Goal: Book appointment/travel/reservation

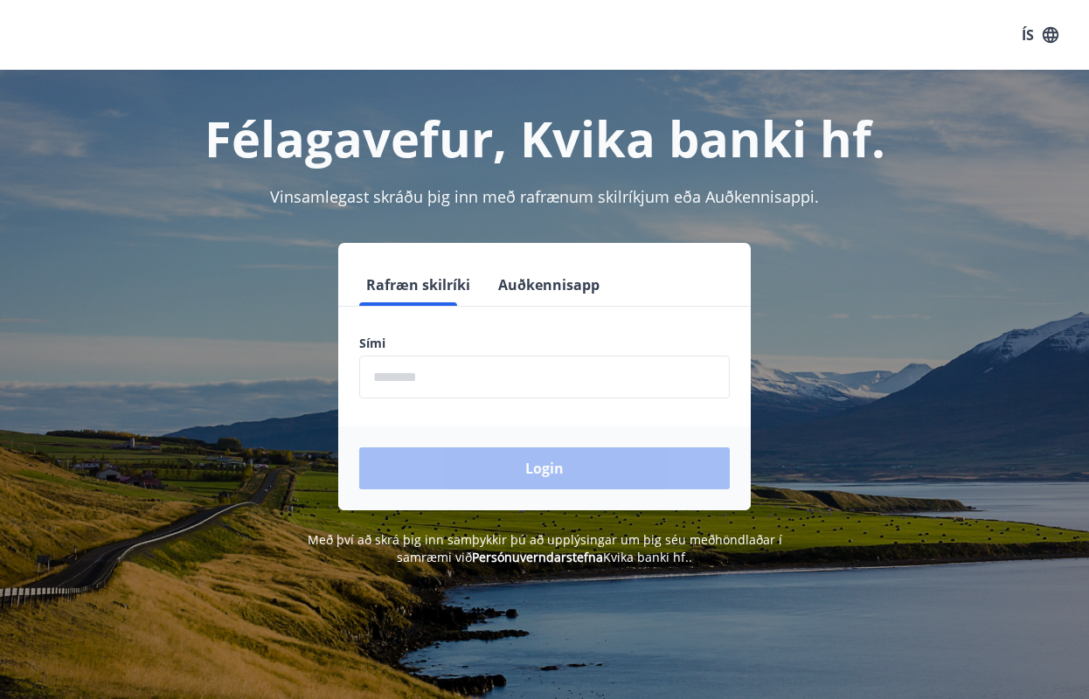
click at [508, 377] on input "phone" at bounding box center [544, 377] width 370 height 43
type input "********"
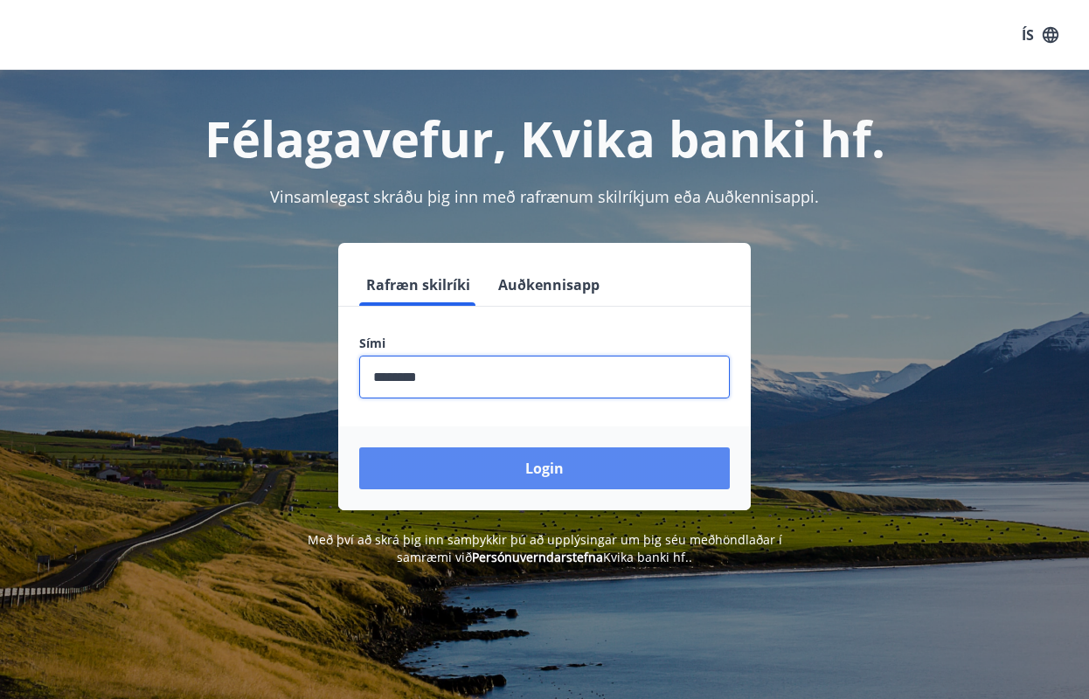
click at [516, 454] on button "Login" at bounding box center [544, 468] width 370 height 42
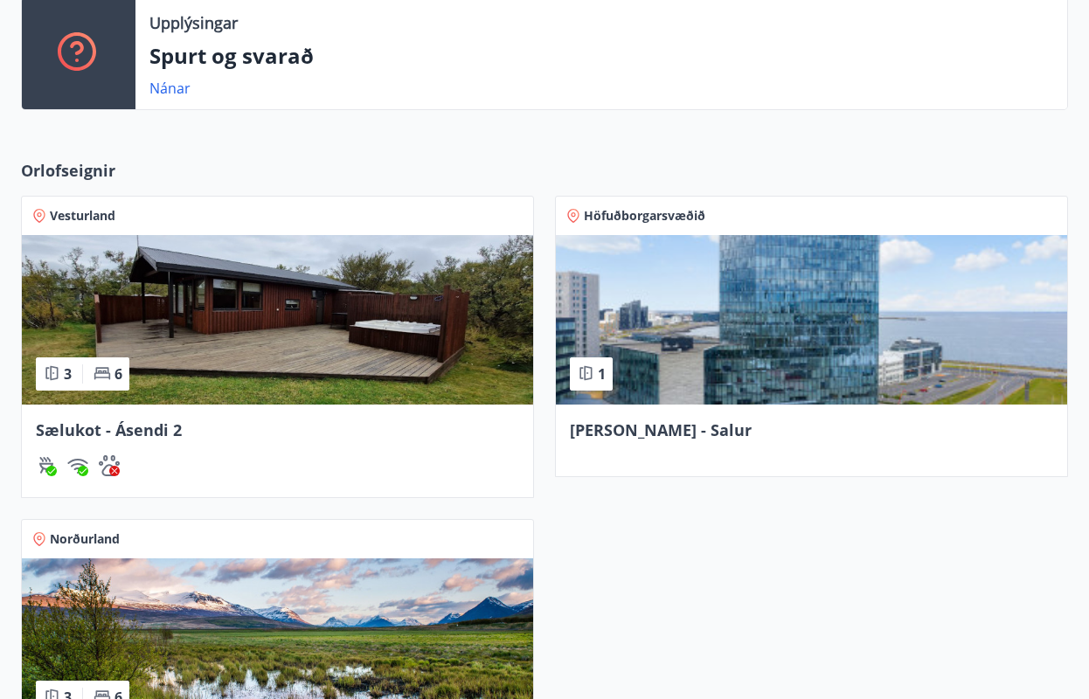
scroll to position [649, 0]
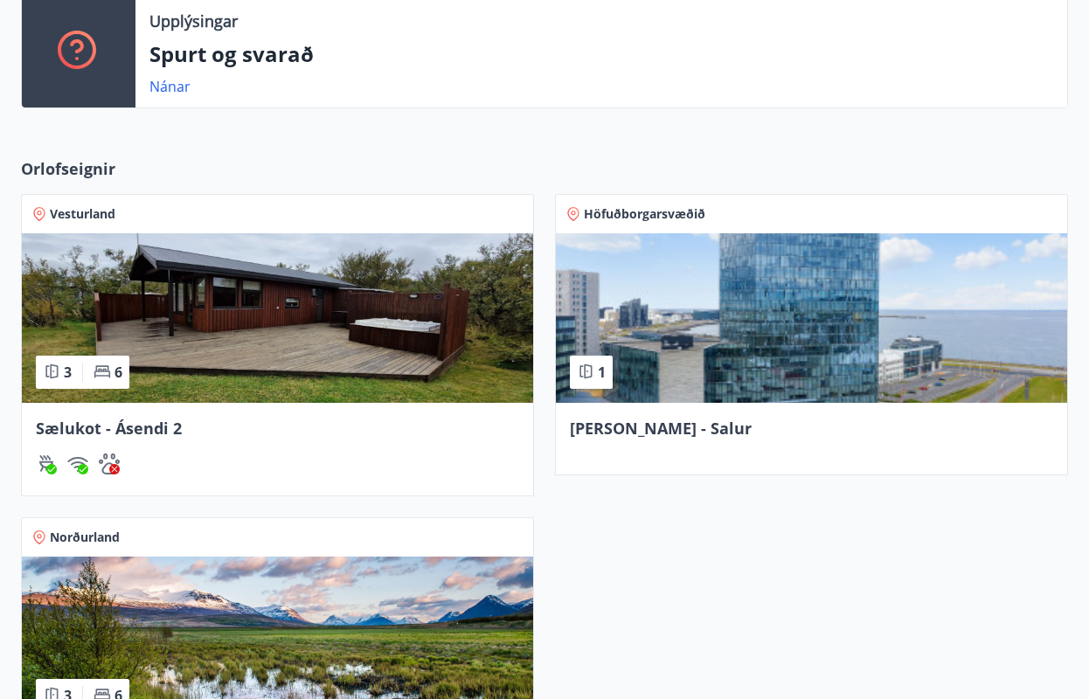
click at [371, 443] on div "Sælukot - Ásendi 2" at bounding box center [277, 449] width 511 height 93
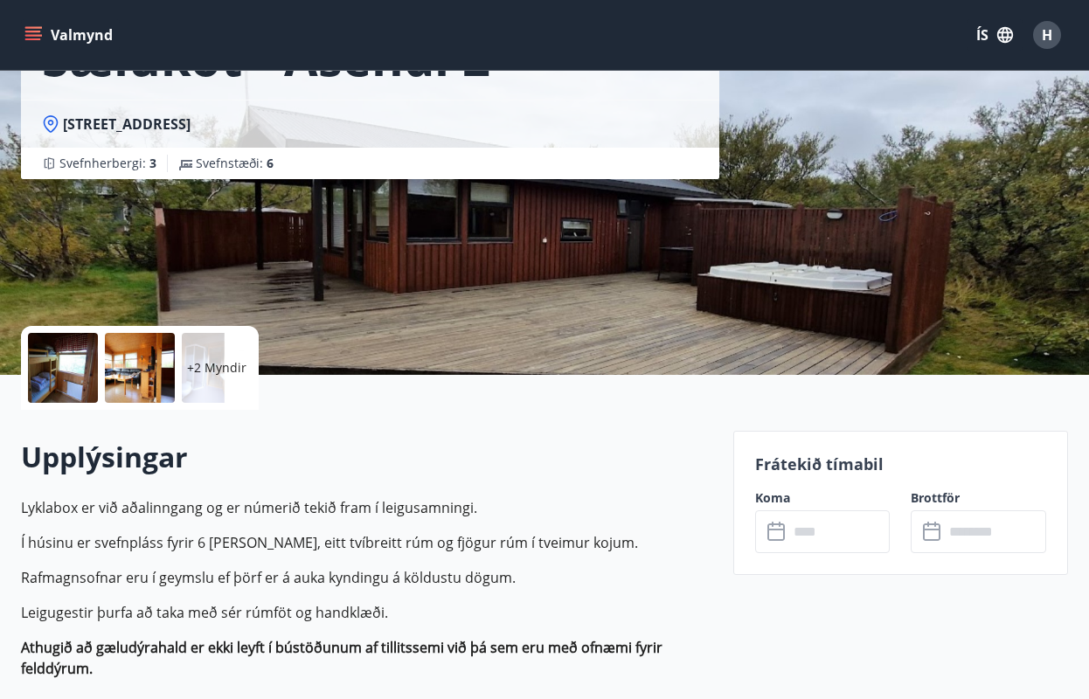
scroll to position [339, 0]
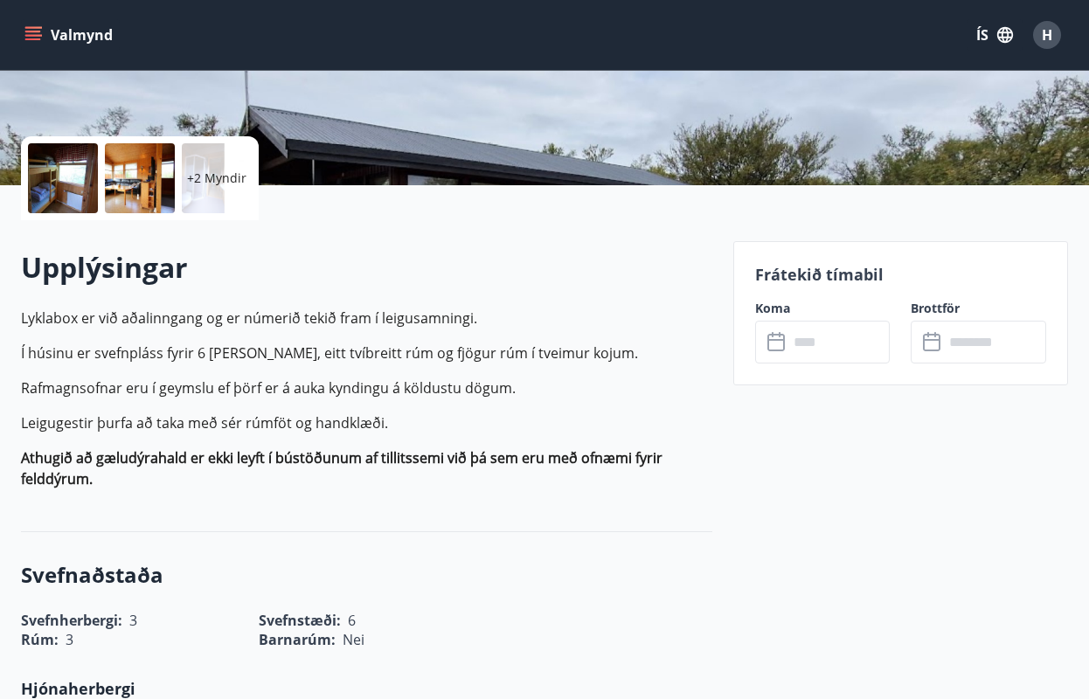
click at [840, 331] on input "text" at bounding box center [839, 342] width 102 height 43
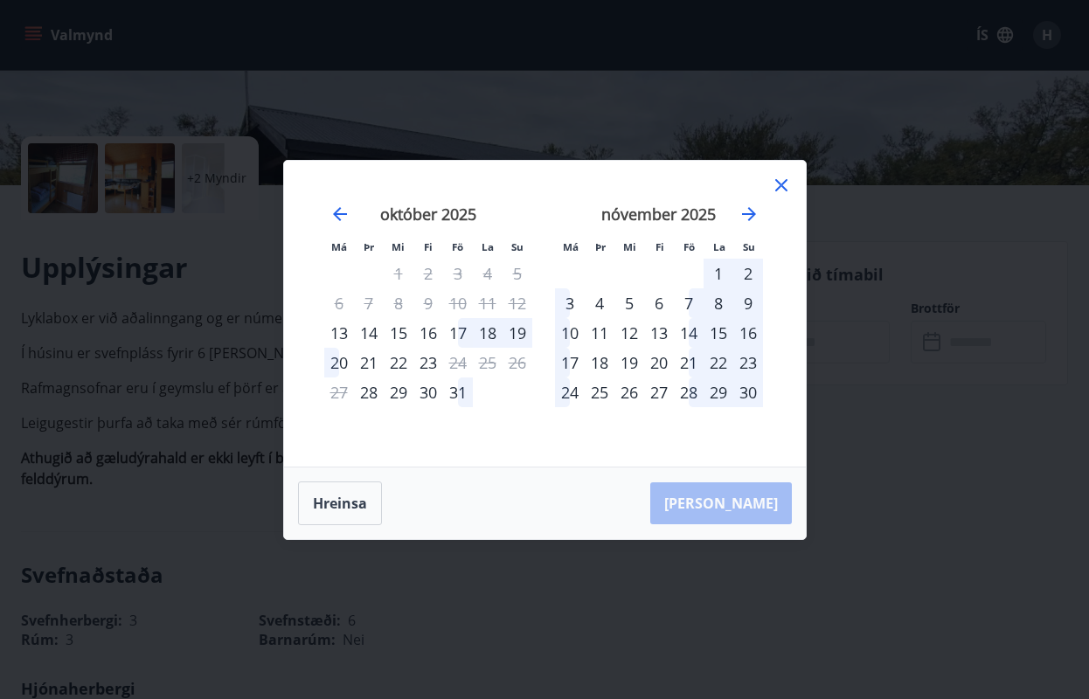
click at [598, 42] on div "Má Þr Mi Fi Fö La Su Má Þr Mi Fi Fö La Su september 2025 1 2 3 4 5 6 7 8 9 10 1…" at bounding box center [544, 349] width 1089 height 699
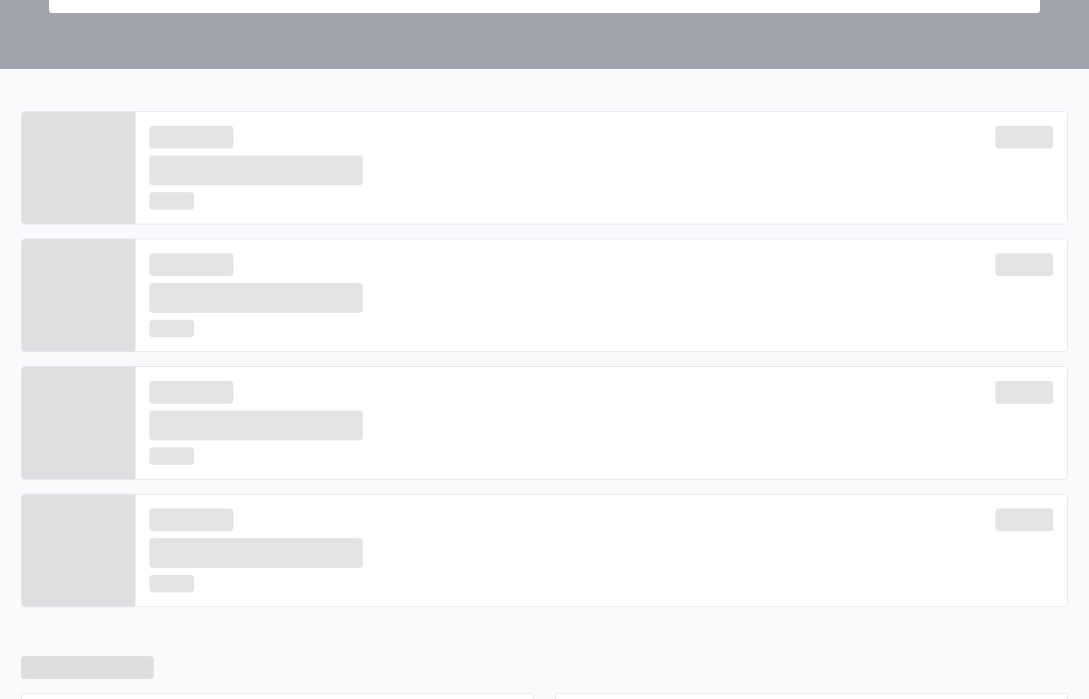
scroll to position [649, 0]
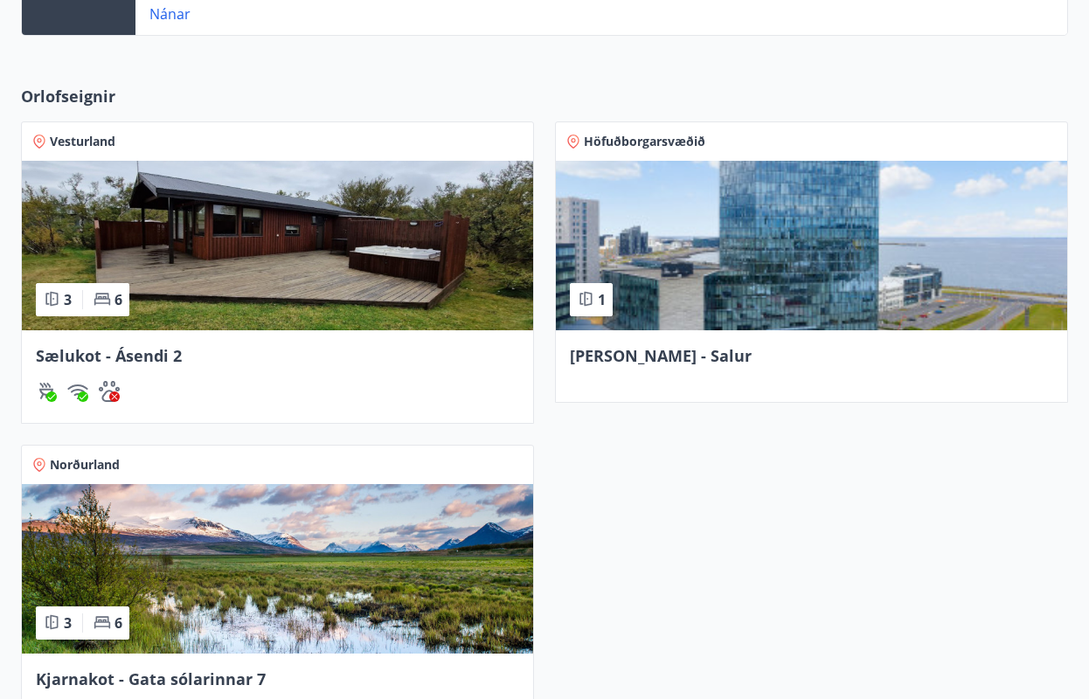
click at [495, 564] on img at bounding box center [277, 568] width 511 height 169
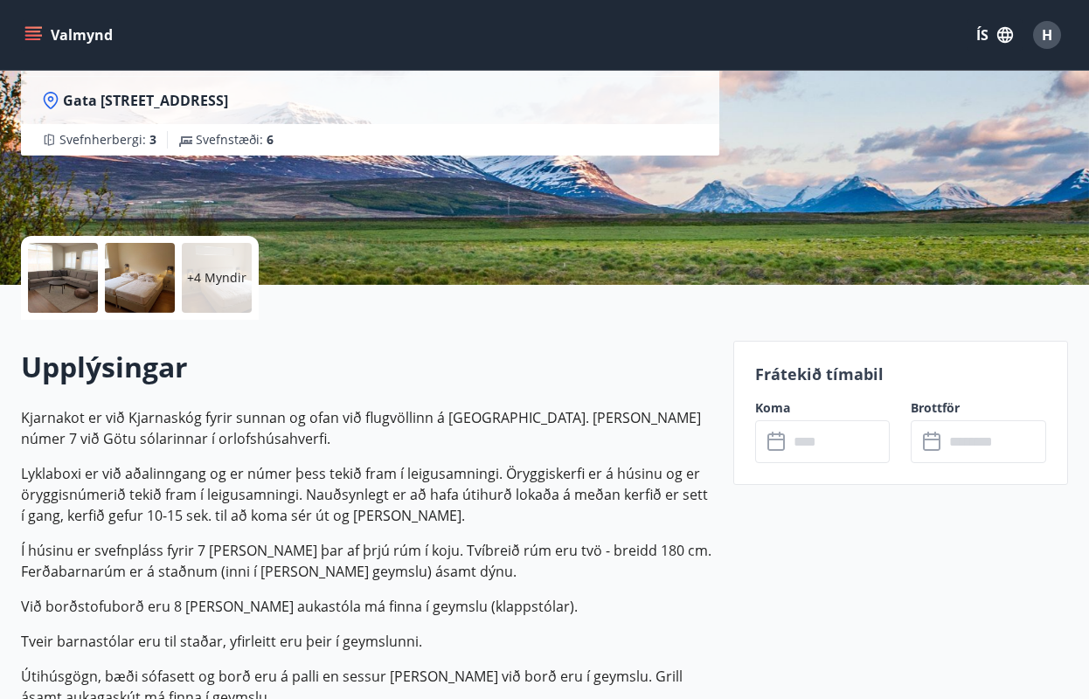
scroll to position [300, 0]
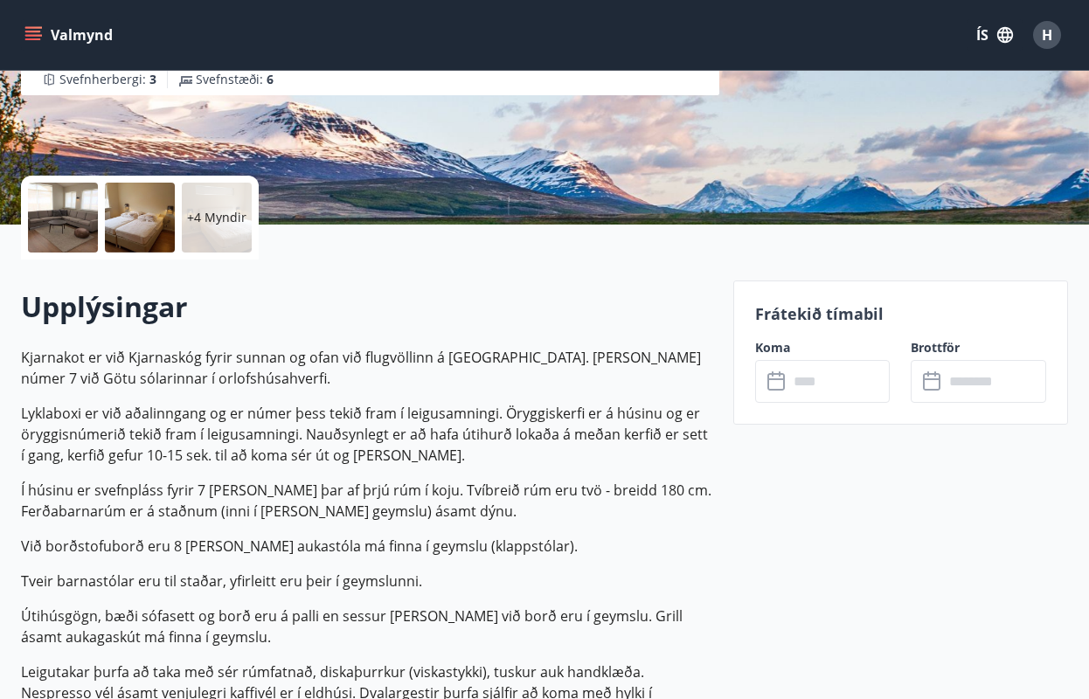
click at [783, 397] on div "​ ​" at bounding box center [822, 381] width 135 height 43
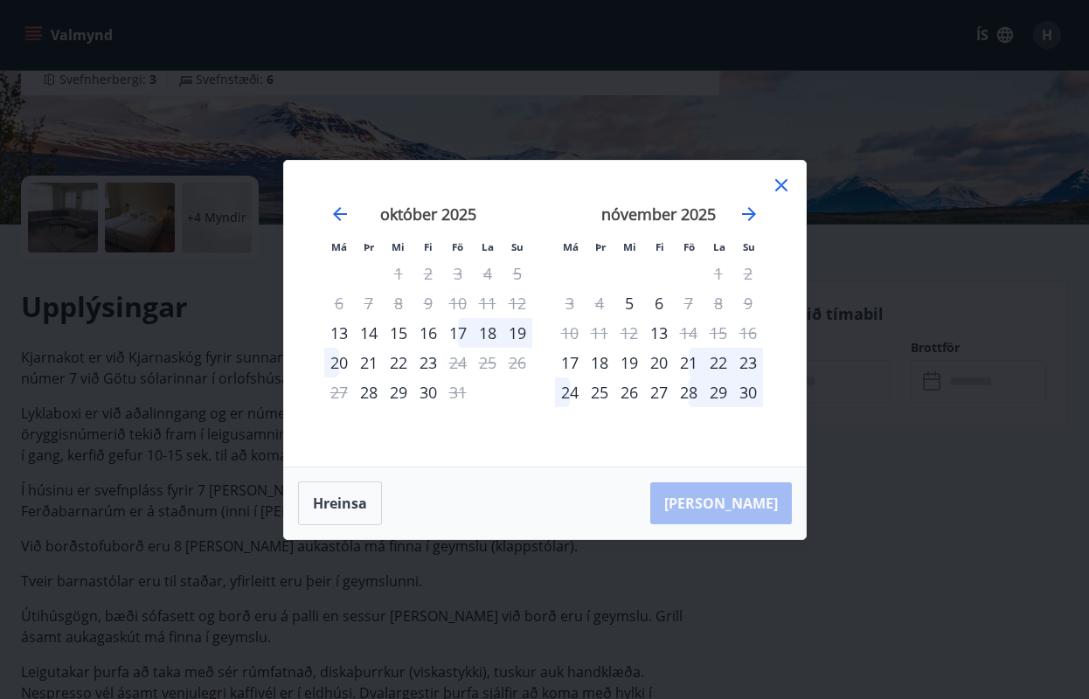
click at [678, 550] on div "Má Þr Mi Fi Fö La Su Má Þr Mi Fi Fö La Su september 2025 1 2 3 4 5 6 7 8 9 10 1…" at bounding box center [544, 349] width 1089 height 699
